Goal: Register for event/course

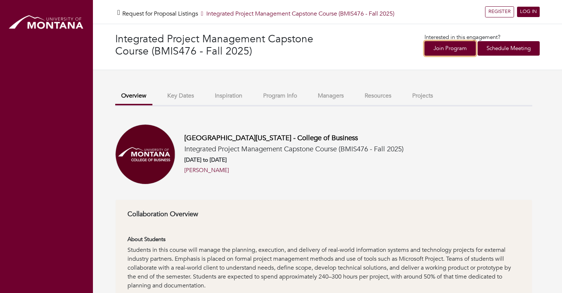
click at [451, 50] on link "Join Program" at bounding box center [449, 48] width 51 height 14
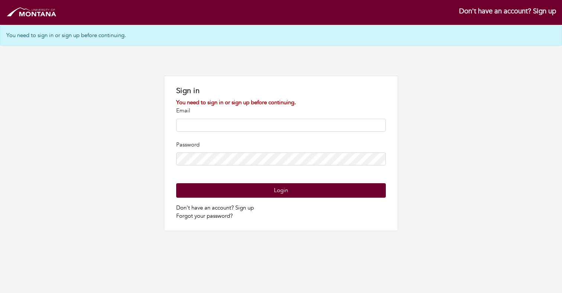
click at [432, 107] on div "Sign in You need to sign in or sign up before continuing. Email Password Login …" at bounding box center [281, 154] width 562 height 156
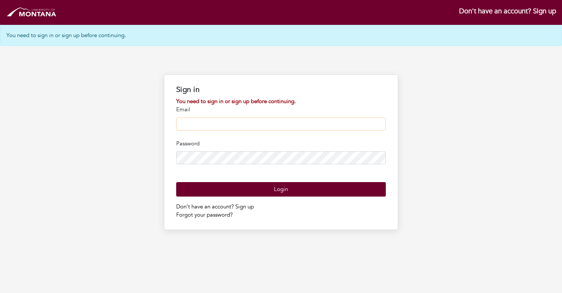
click at [232, 129] on input "email" at bounding box center [280, 124] width 209 height 13
type input "**********"
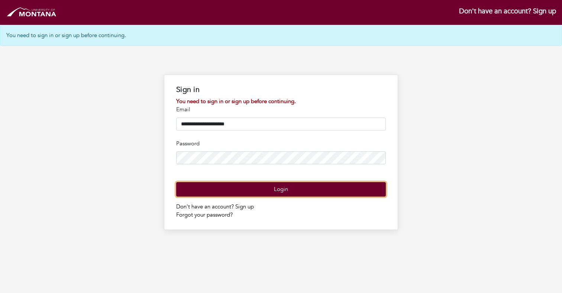
click at [286, 197] on button "Login" at bounding box center [280, 189] width 209 height 14
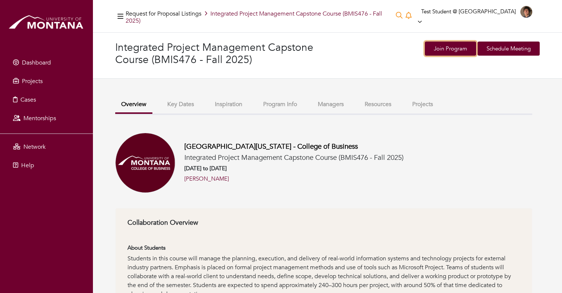
click at [457, 42] on link "Join Program" at bounding box center [450, 49] width 51 height 14
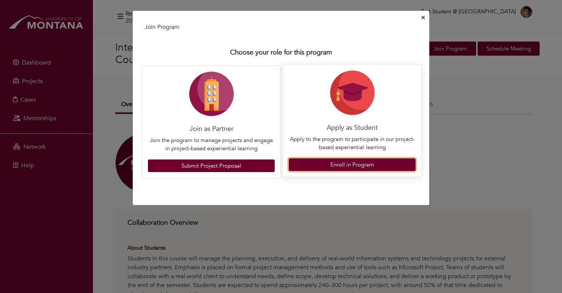
click at [354, 163] on link "Enroll in Program" at bounding box center [352, 165] width 127 height 13
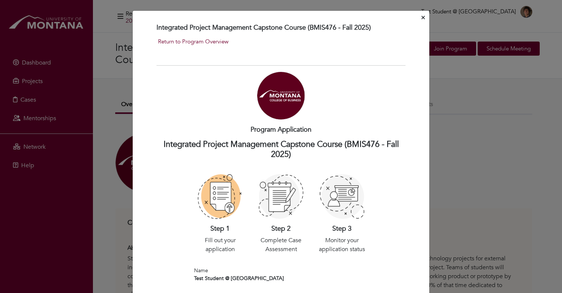
click at [422, 15] on icon "Close" at bounding box center [422, 18] width 3 height 6
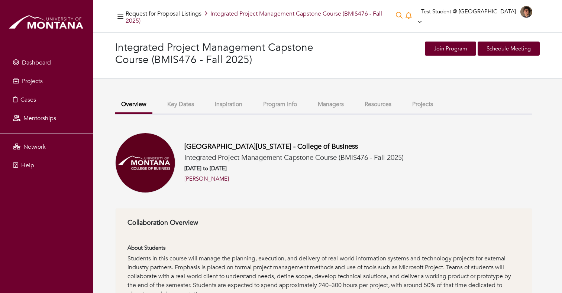
click at [414, 99] on button "Projects" at bounding box center [422, 105] width 33 height 16
